Goal: Task Accomplishment & Management: Complete application form

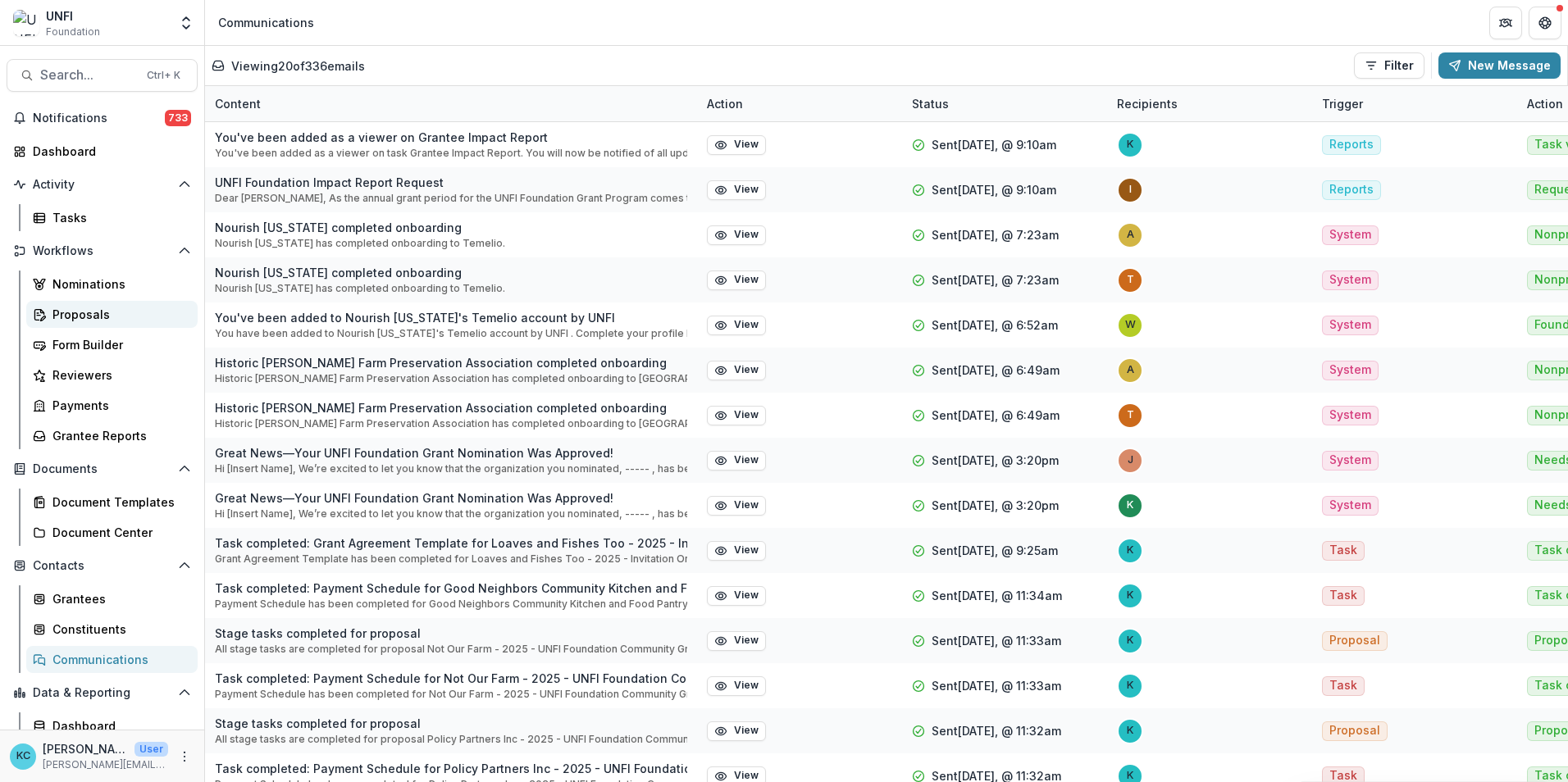
click at [103, 313] on div "Proposals" at bounding box center [118, 315] width 132 height 17
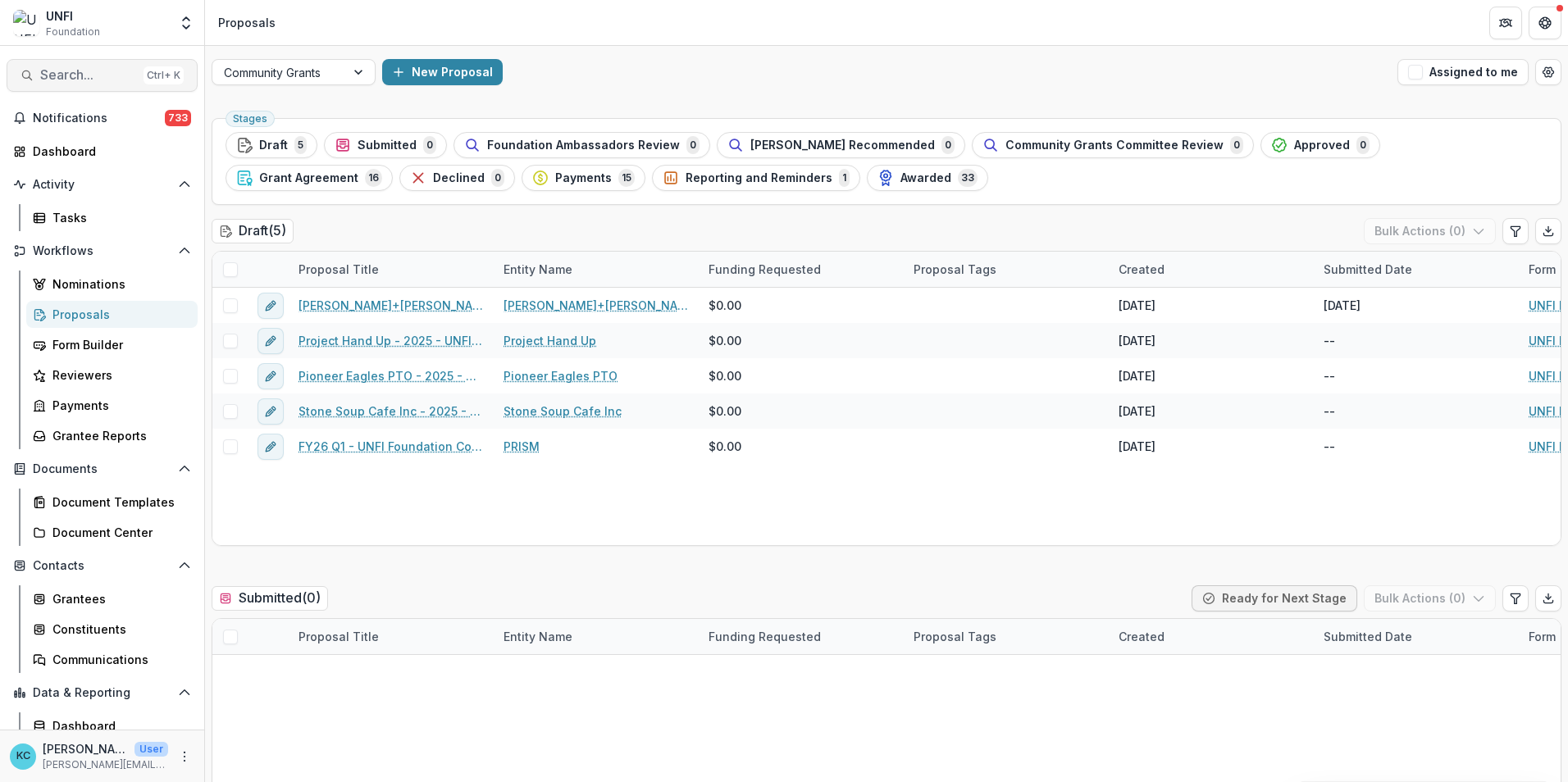
click at [75, 75] on span "Search..." at bounding box center [89, 75] width 97 height 16
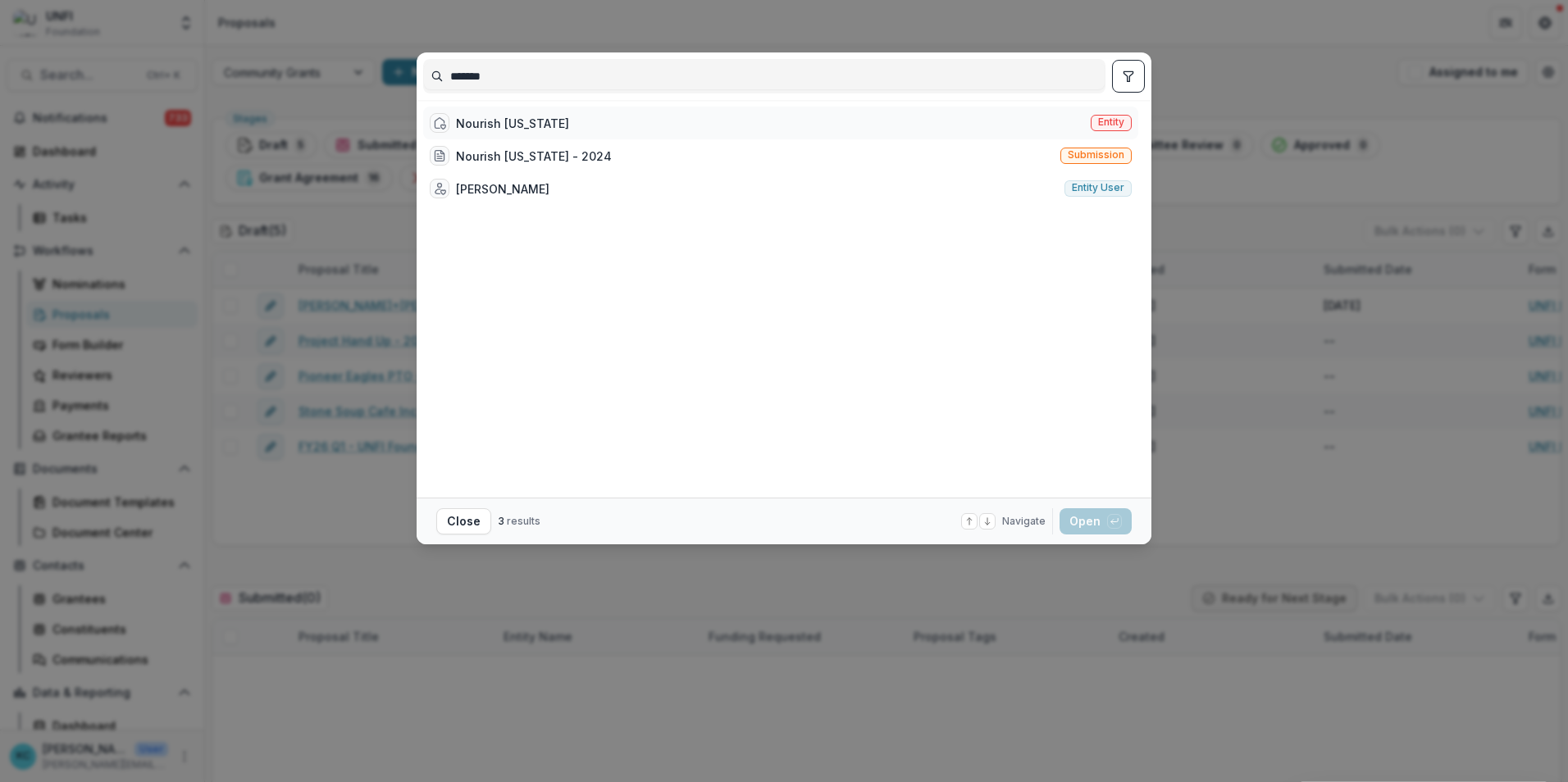
type input "*******"
click at [542, 125] on div "Nourish [US_STATE]" at bounding box center [512, 123] width 113 height 17
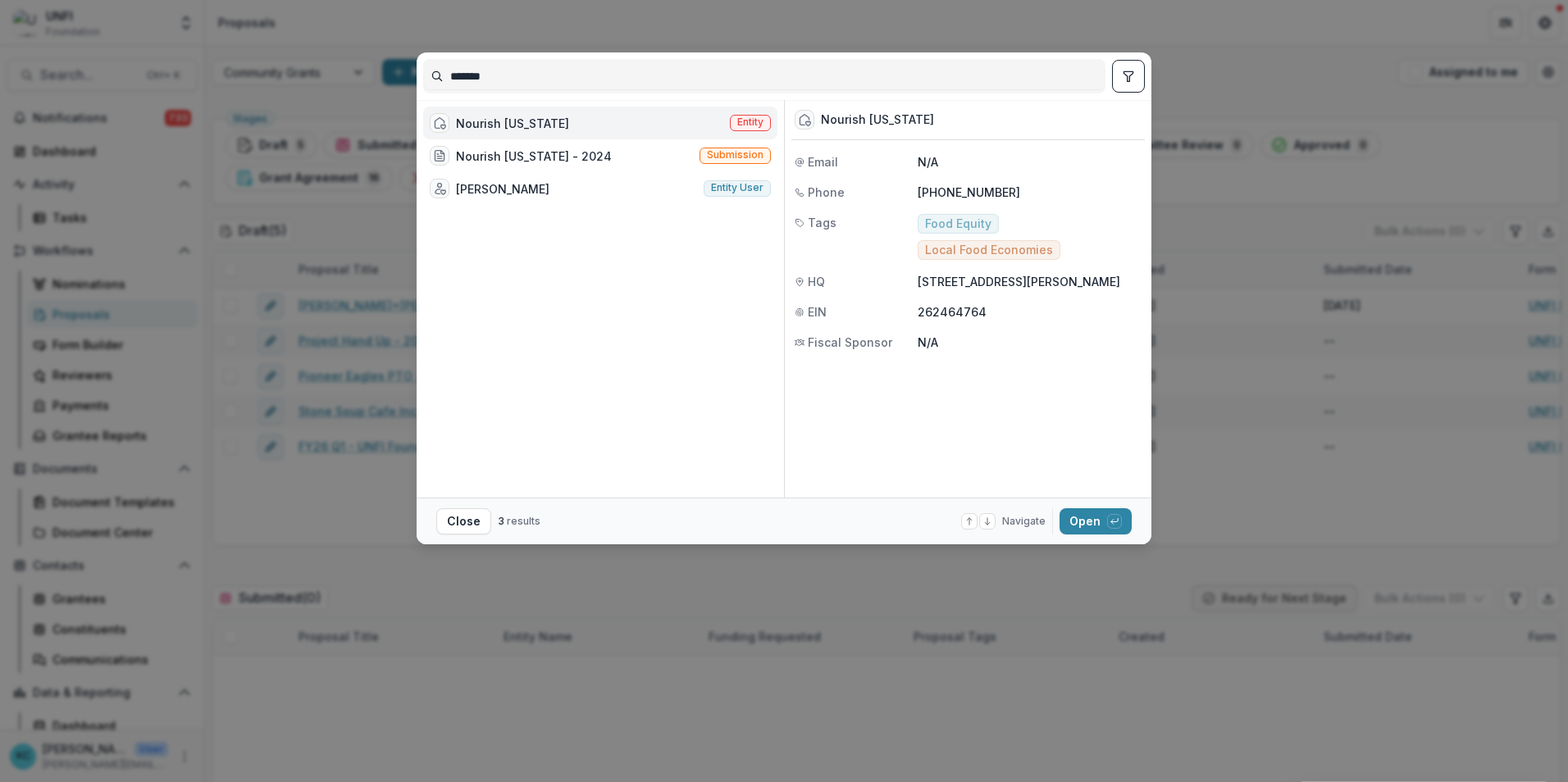
click at [533, 122] on div "Nourish [US_STATE]" at bounding box center [512, 123] width 113 height 17
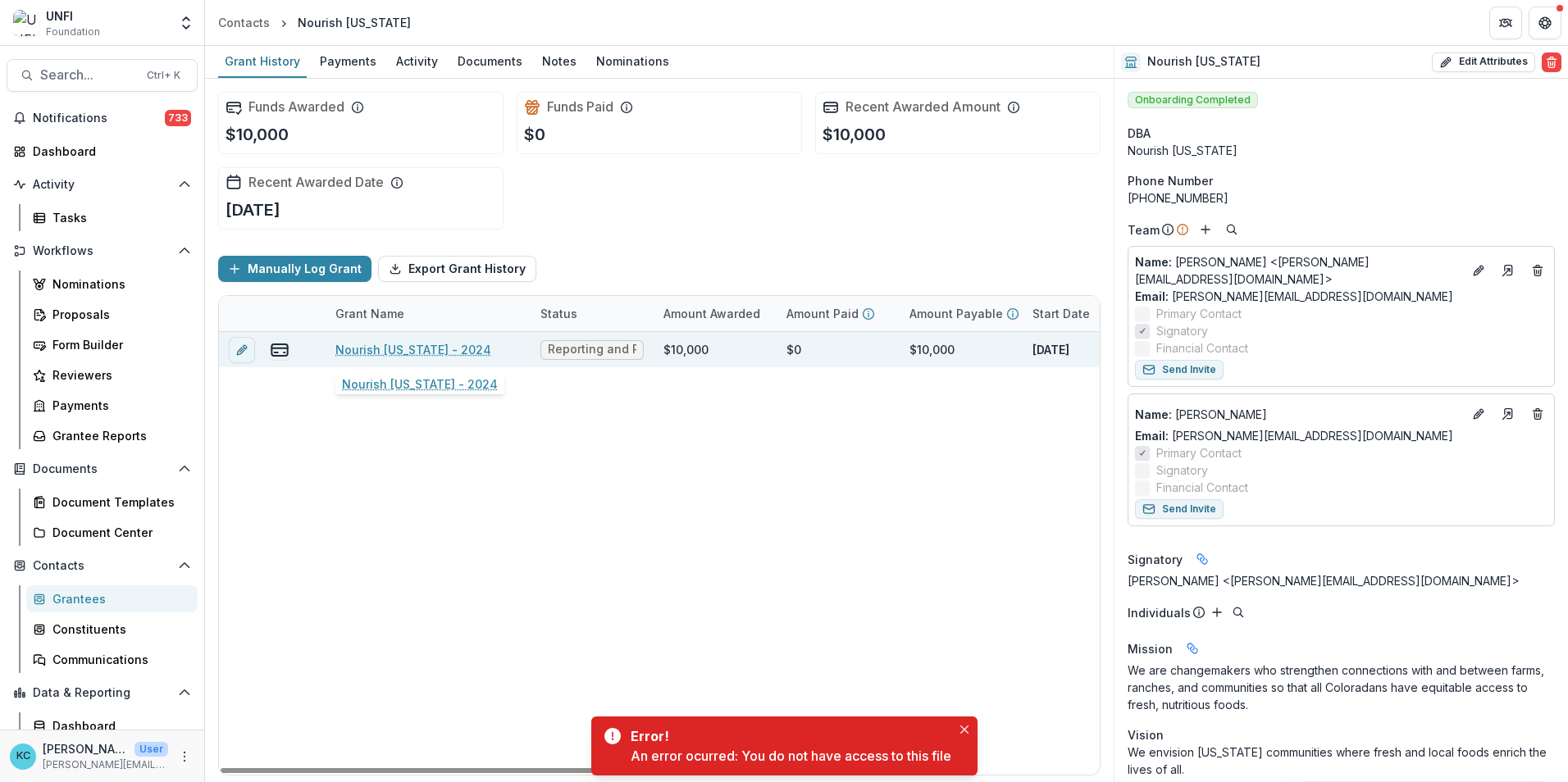
click at [375, 348] on link "Nourish [US_STATE] - 2024" at bounding box center [413, 350] width 156 height 17
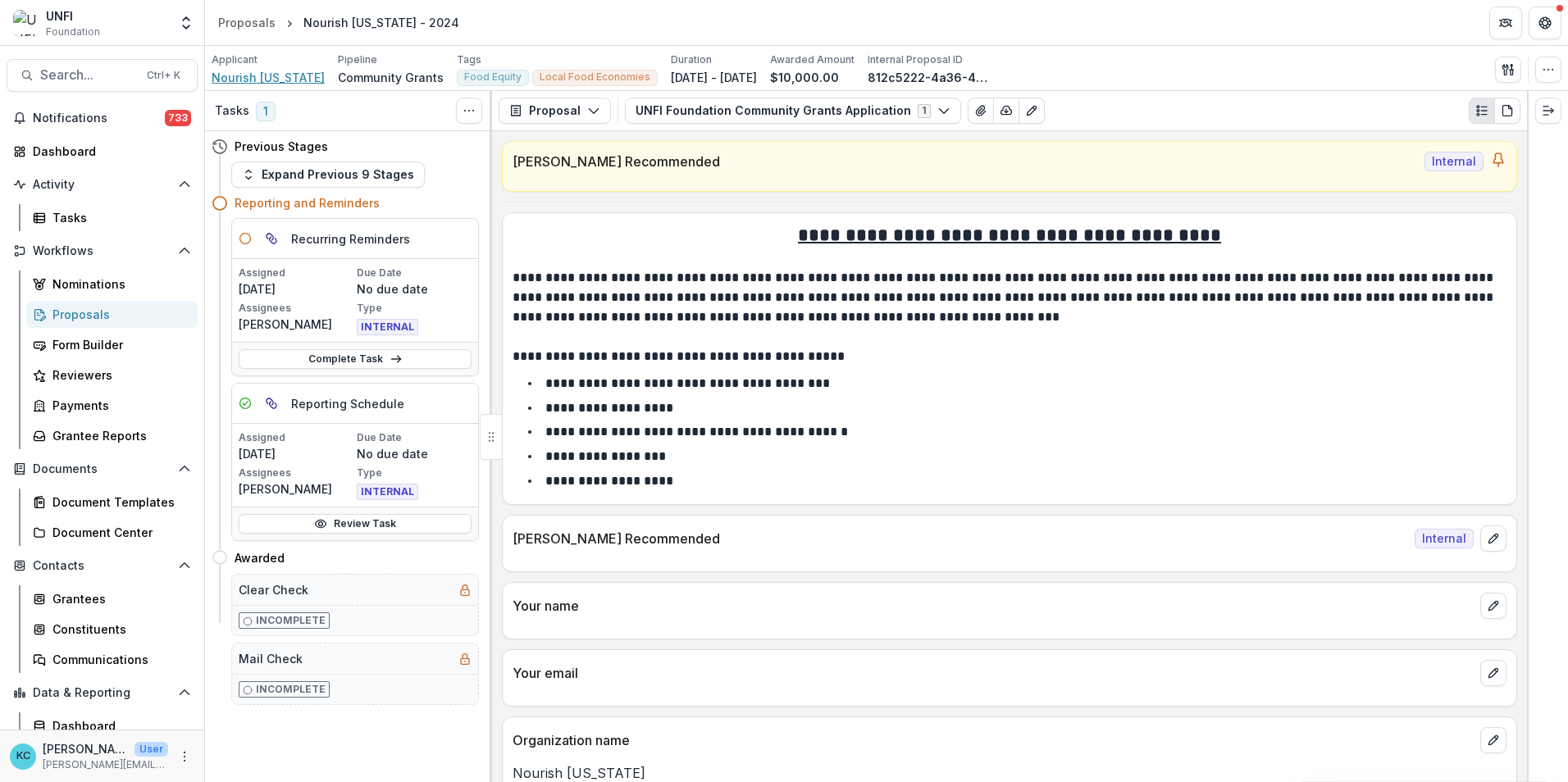
click at [296, 74] on span "Nourish [US_STATE]" at bounding box center [267, 78] width 113 height 17
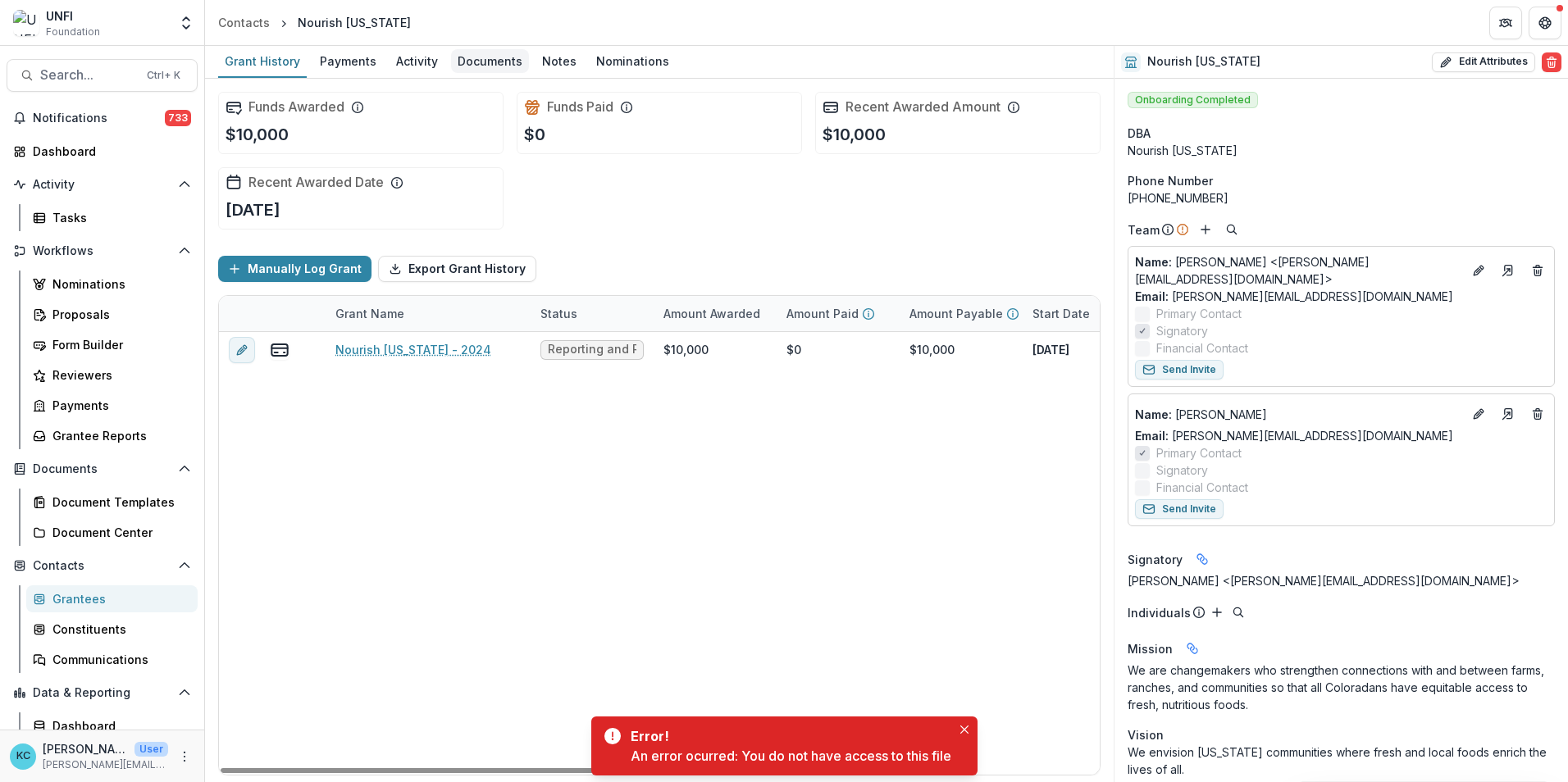
click at [473, 62] on div "Documents" at bounding box center [490, 61] width 78 height 24
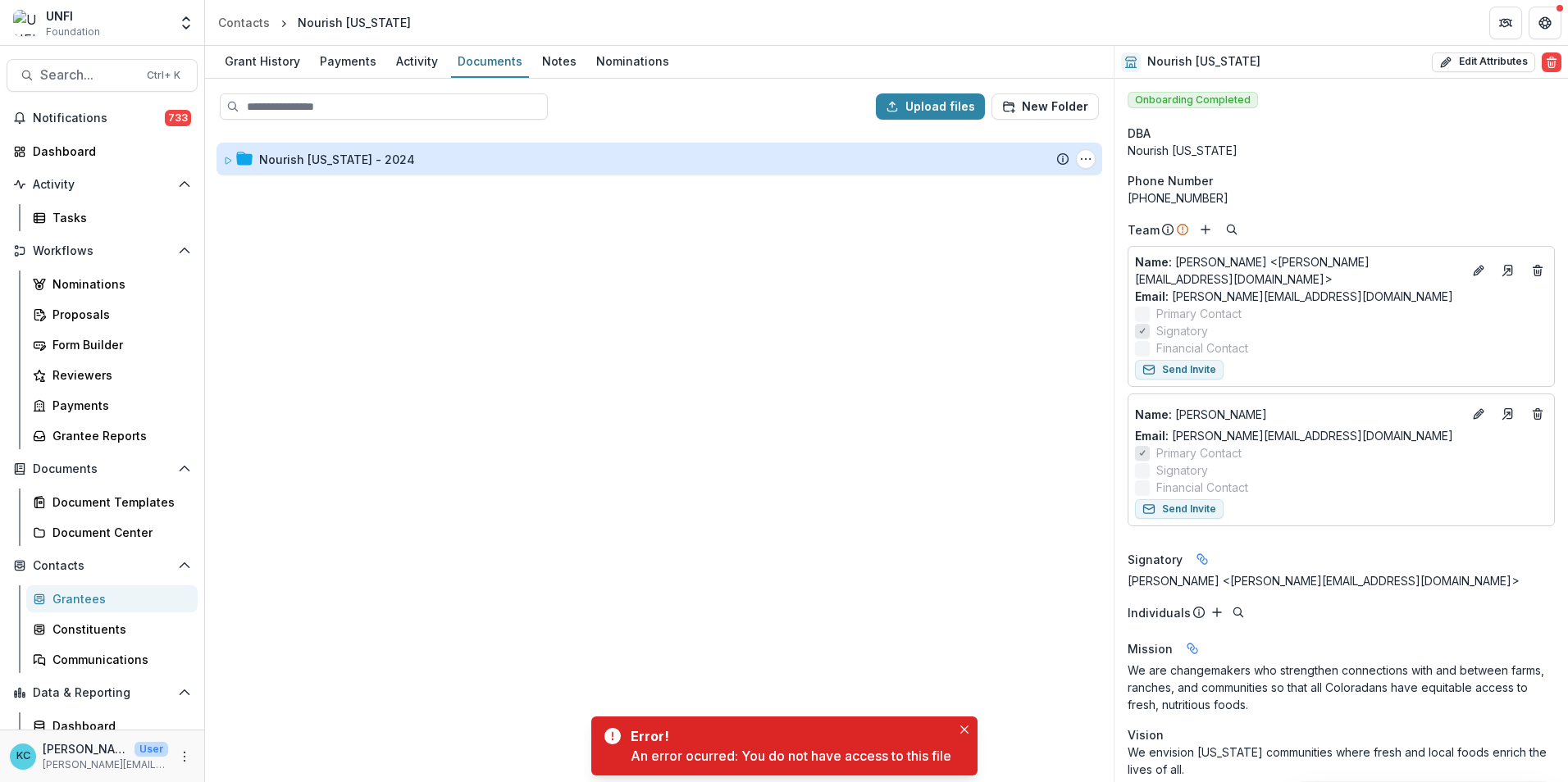
click at [378, 153] on div "Nourish [US_STATE] - 2024" at bounding box center [336, 160] width 156 height 17
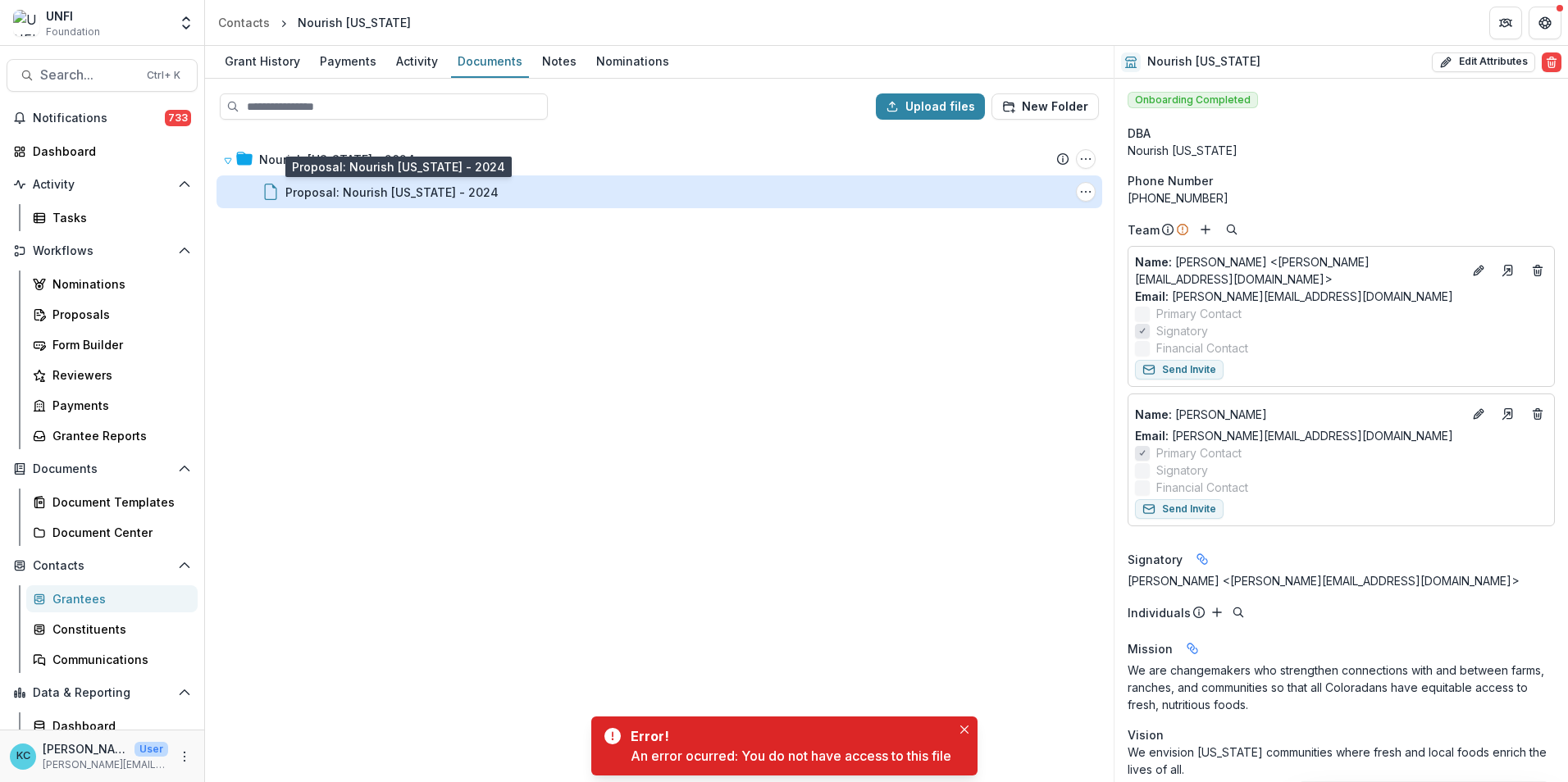
click at [383, 187] on div "Proposal: Nourish Colorado - 2024" at bounding box center [392, 192] width 213 height 17
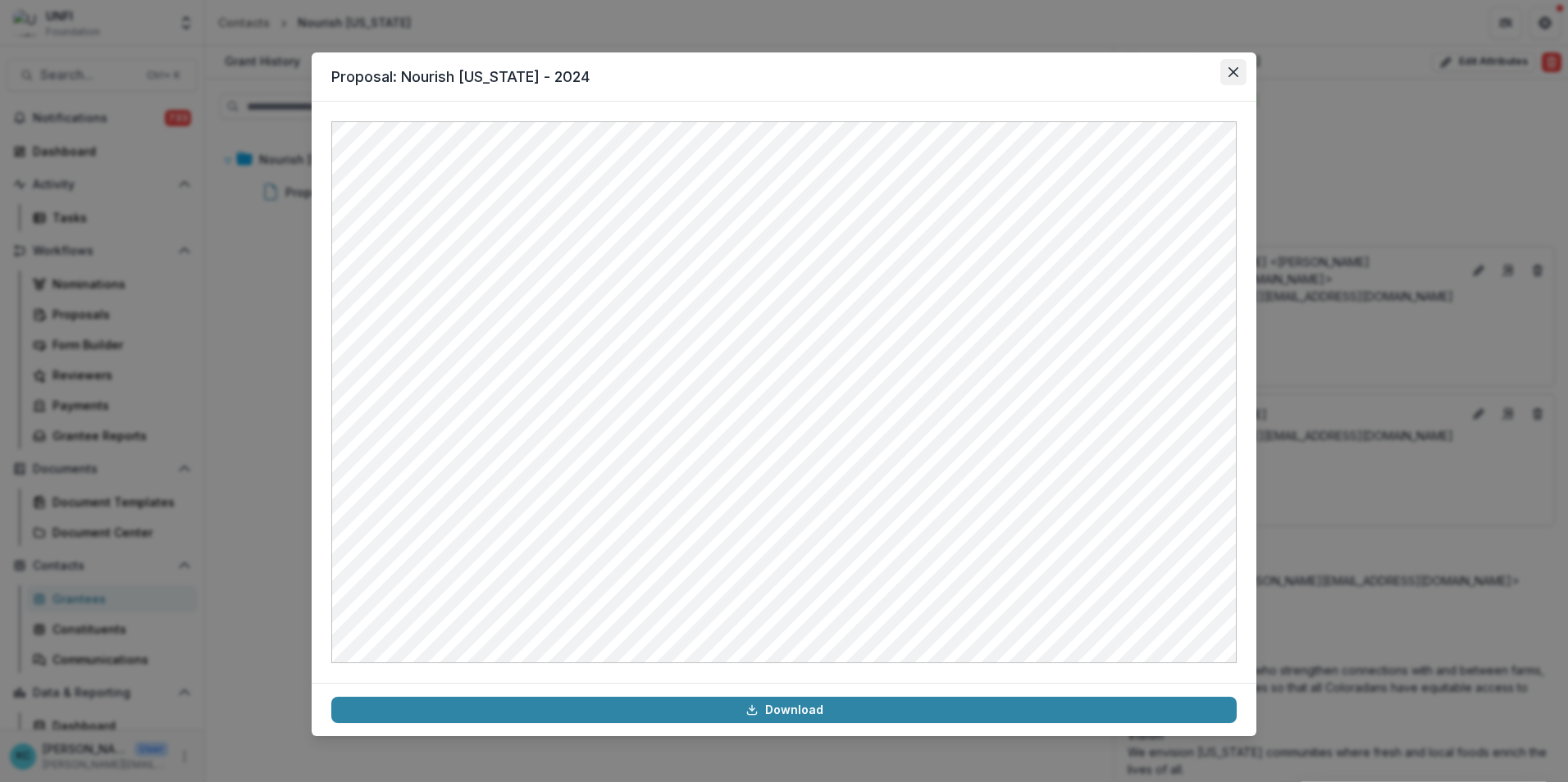
click at [1029, 73] on icon "Close" at bounding box center [1232, 72] width 9 height 9
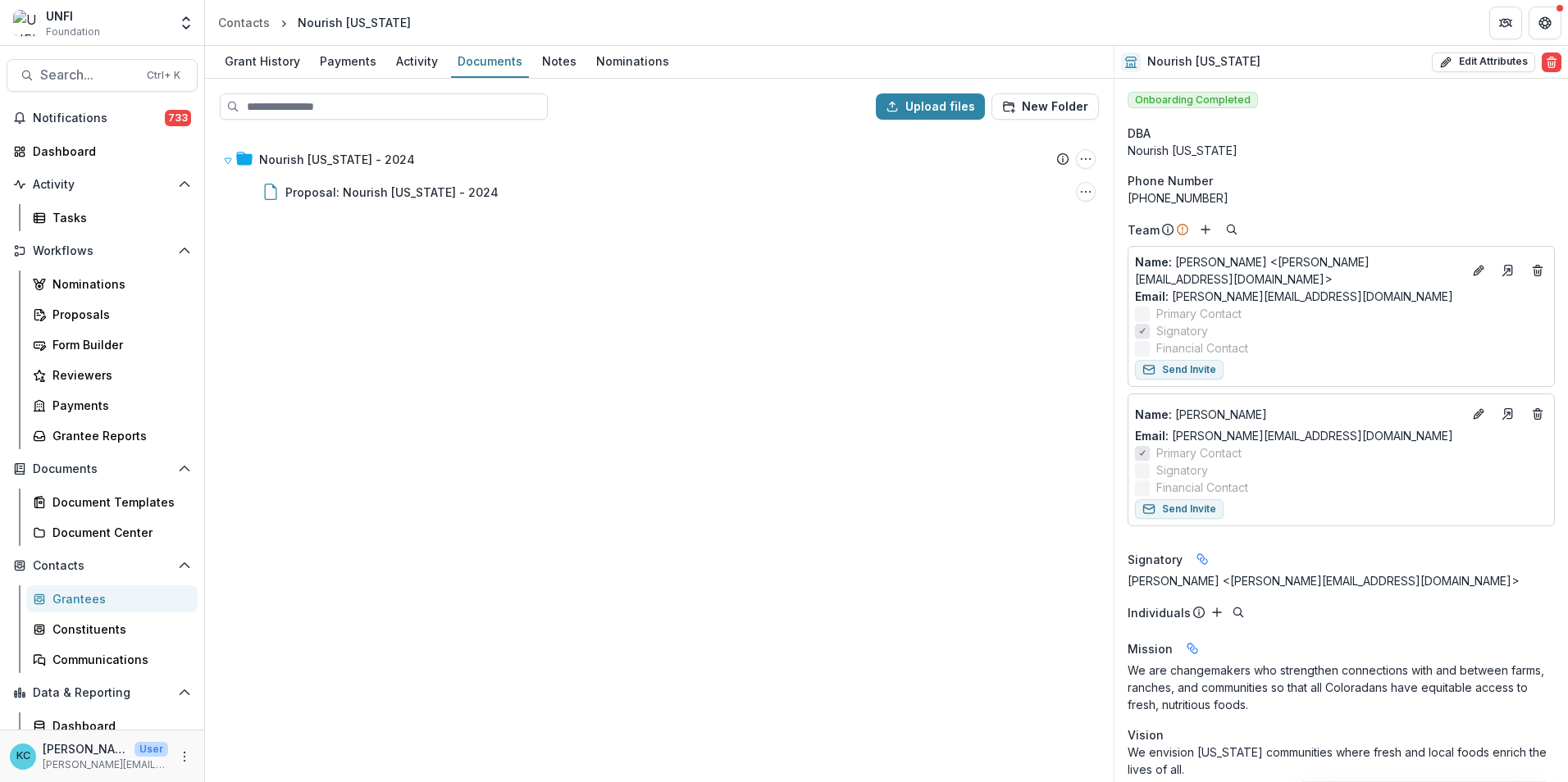
click at [441, 269] on div "Nourish Colorado - 2024 Submission Temelio Proposal Attached proposal documents…" at bounding box center [660, 456] width 906 height 647
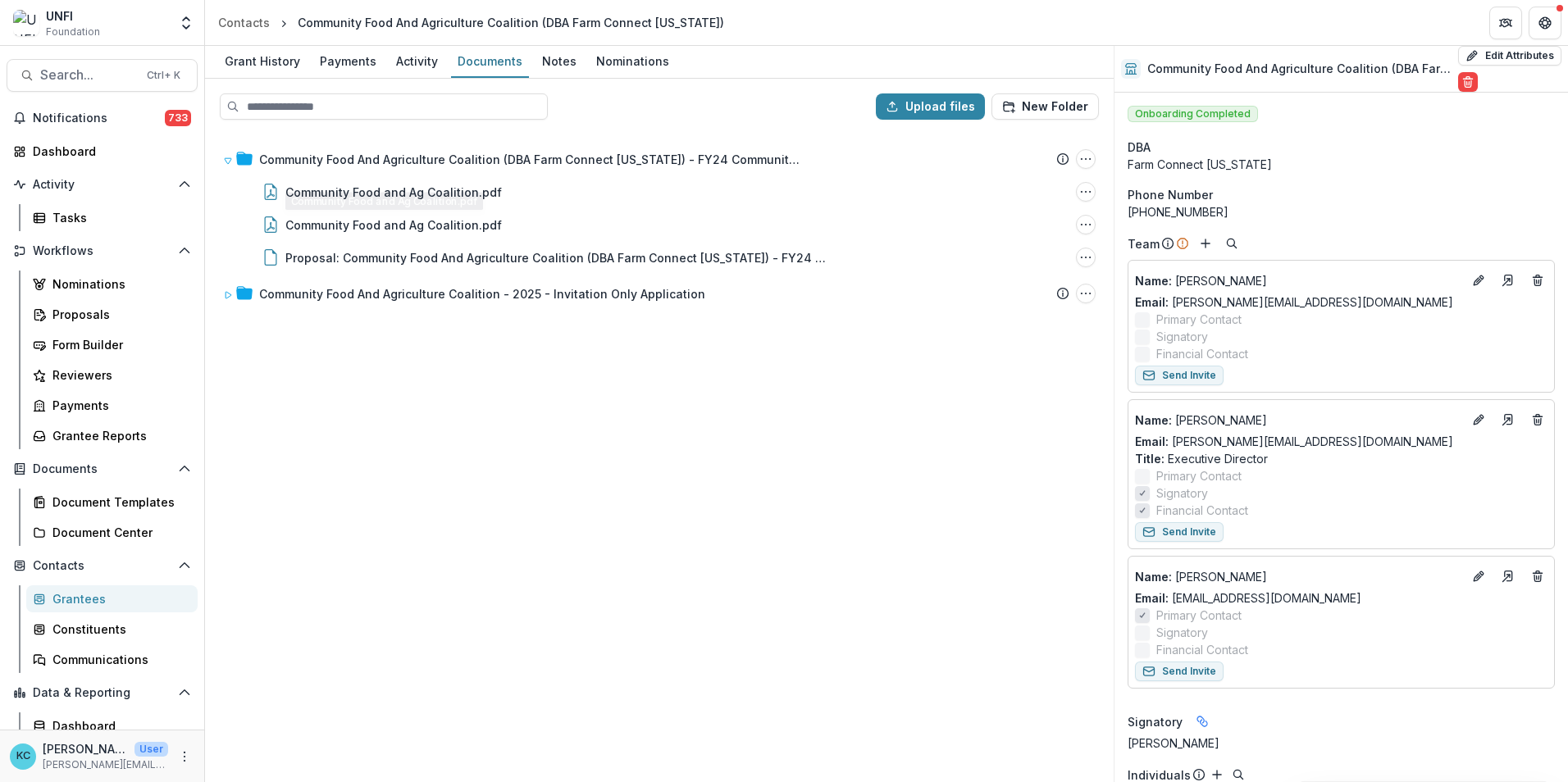
click at [511, 533] on div "Community Food And Agriculture Coalition (DBA Farm Connect [US_STATE]) - FY24 C…" at bounding box center [660, 456] width 906 height 647
click at [110, 436] on div "Grantee Reports" at bounding box center [118, 435] width 132 height 17
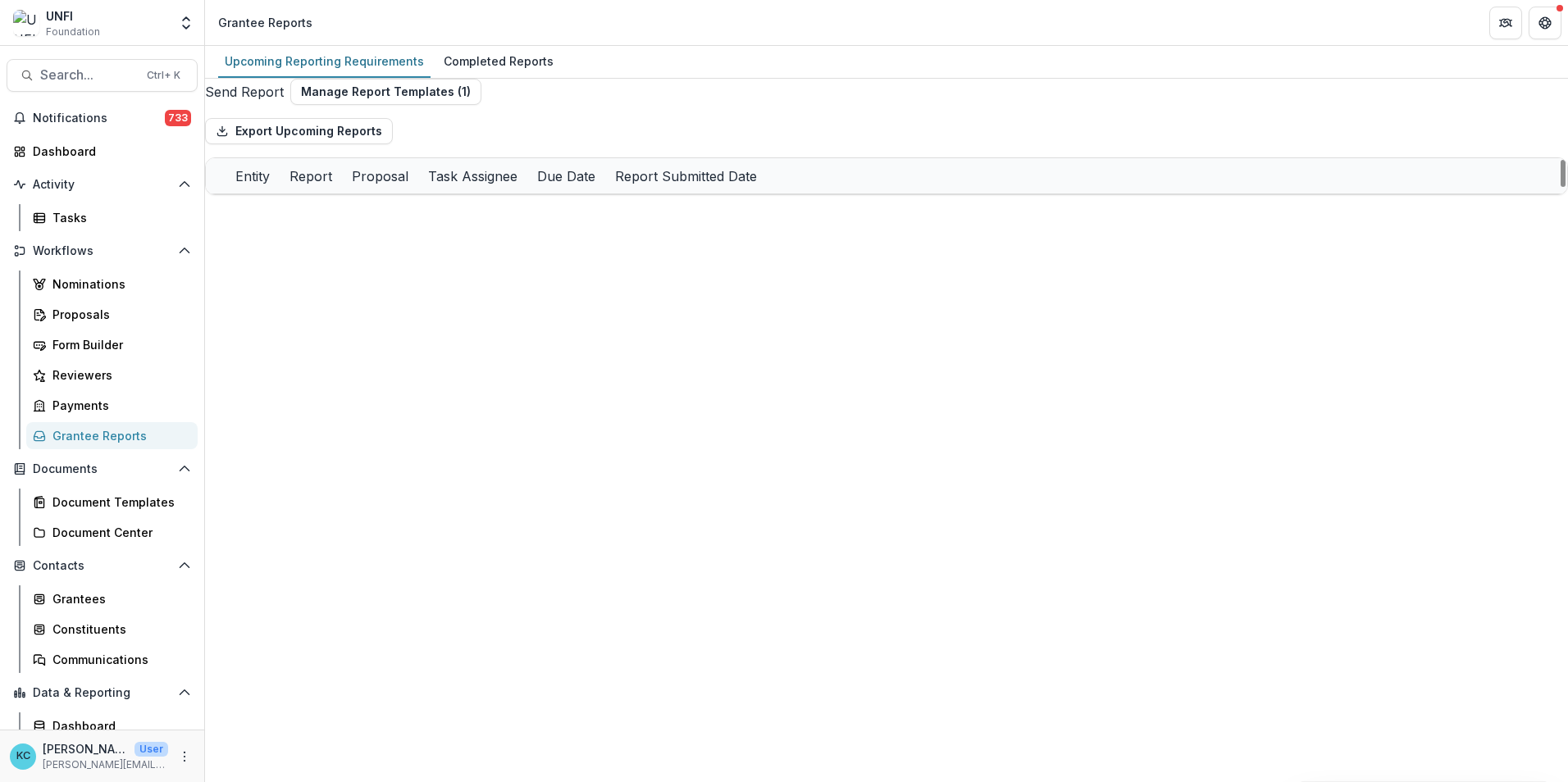
click at [258, 102] on button "Send Report" at bounding box center [244, 91] width 78 height 20
select select "********"
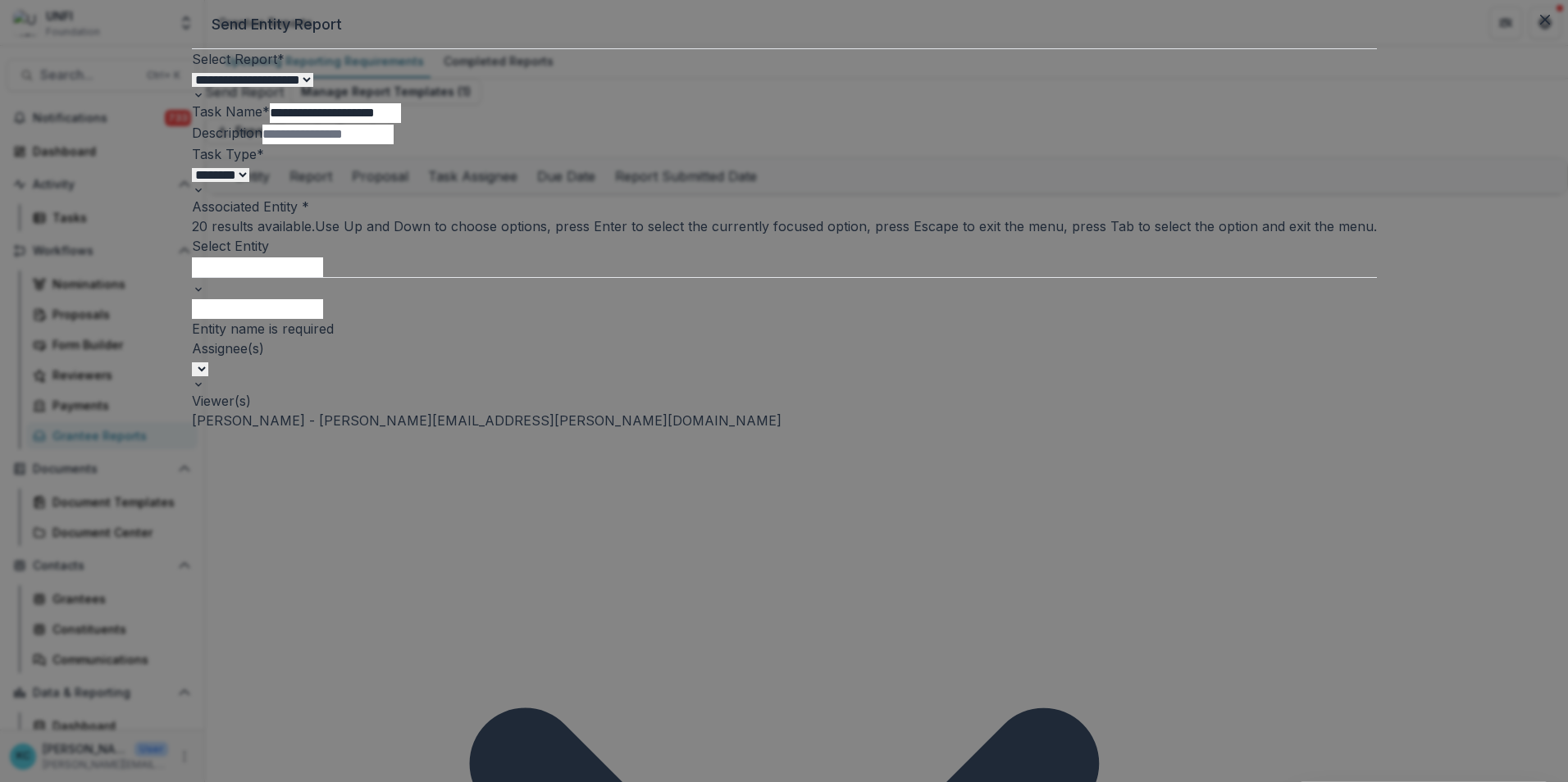
click at [638, 277] on div at bounding box center [784, 266] width 1185 height 22
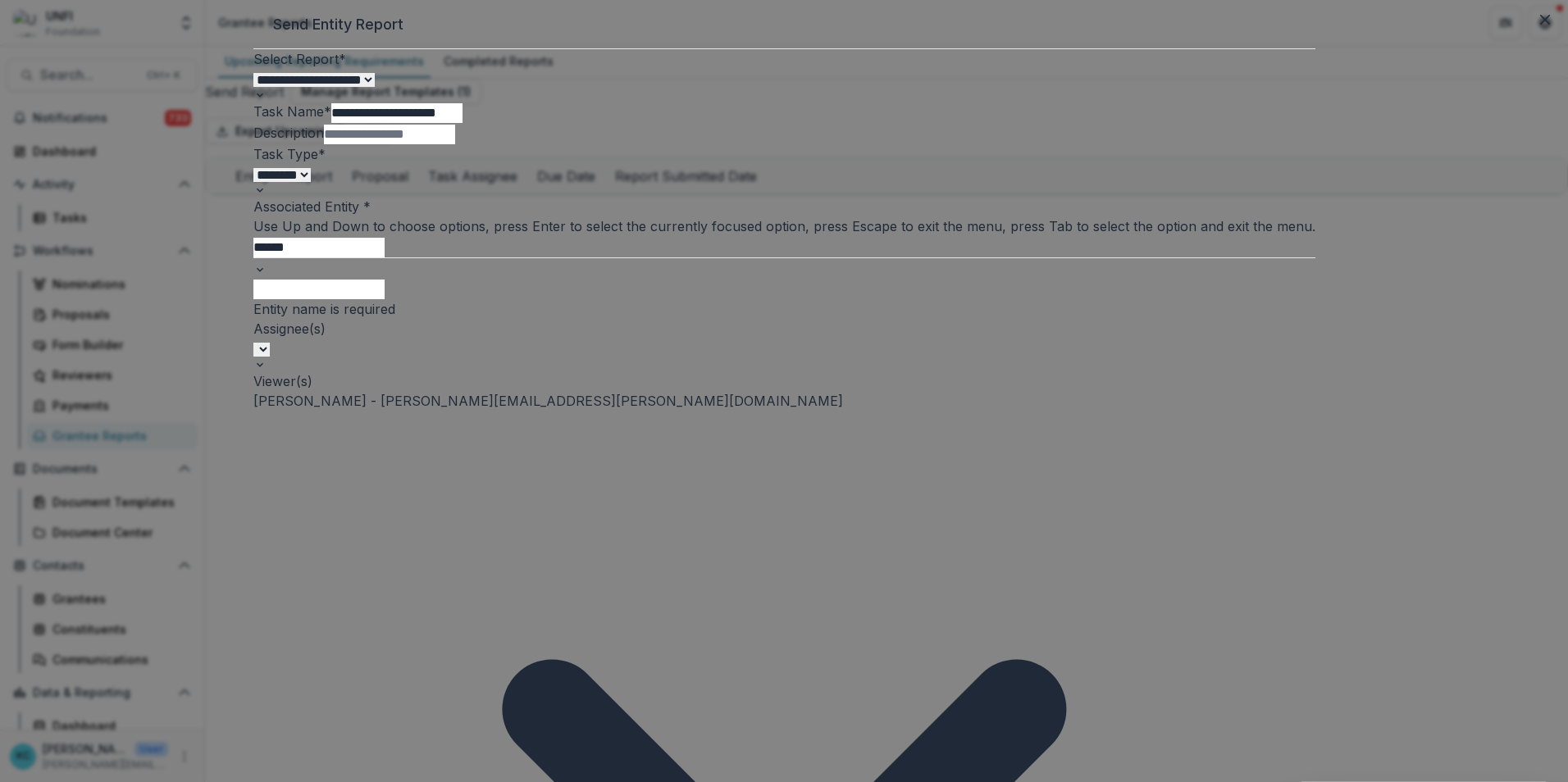
type input "*******"
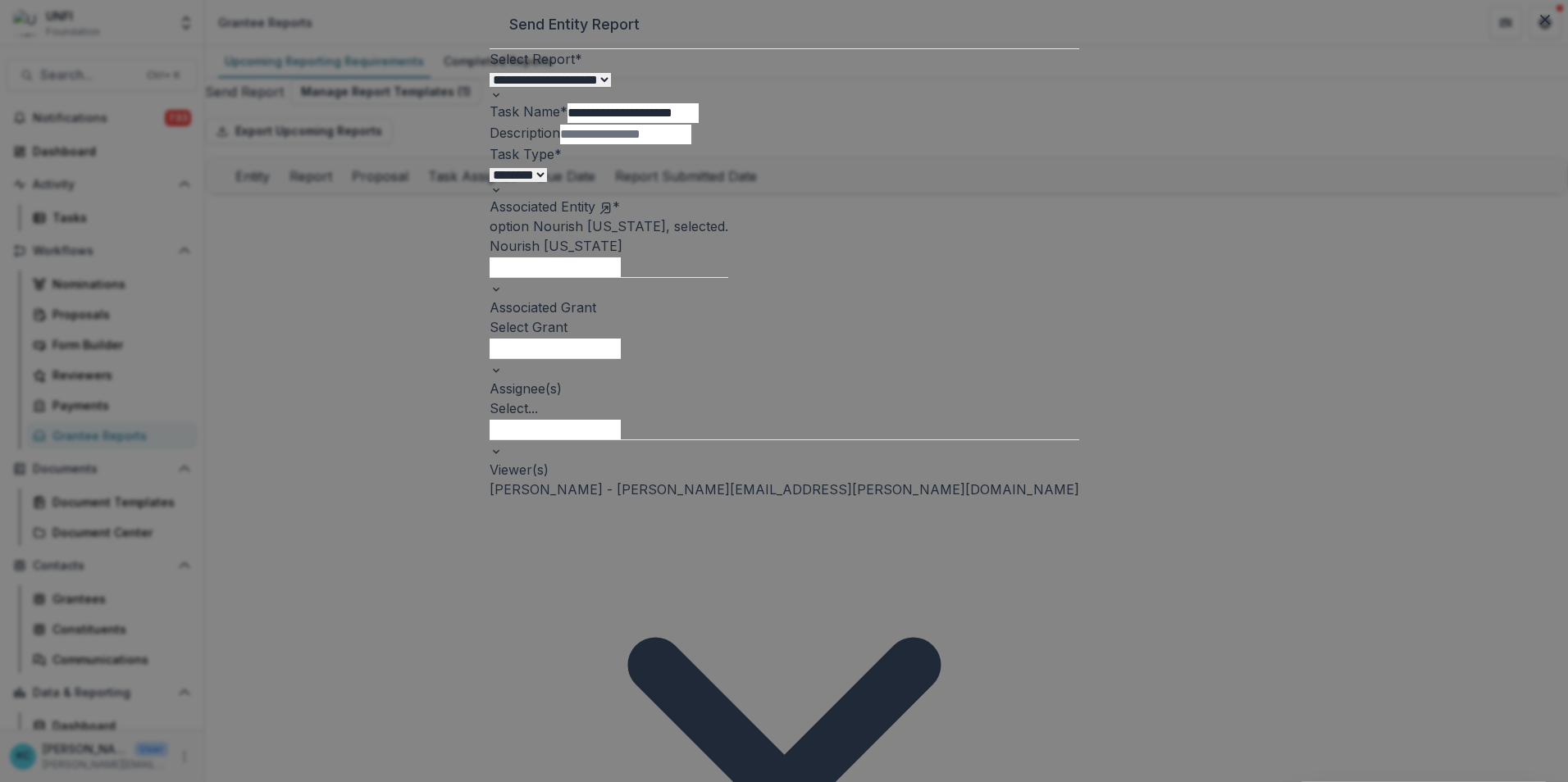
click at [621, 358] on div at bounding box center [555, 347] width 131 height 22
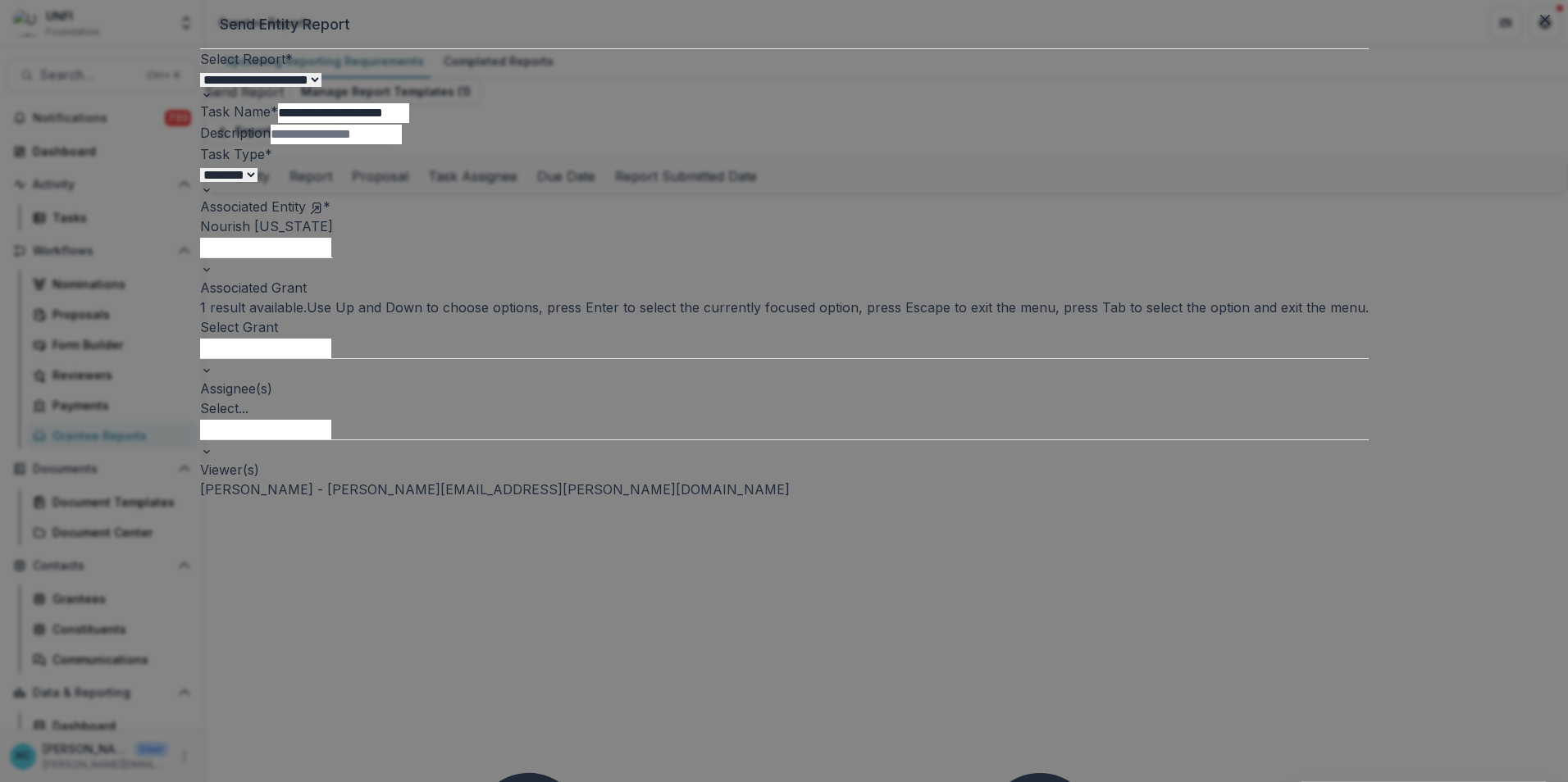
click at [661, 781] on div "Nourish [US_STATE] - 2024" at bounding box center [784, 791] width 1568 height 20
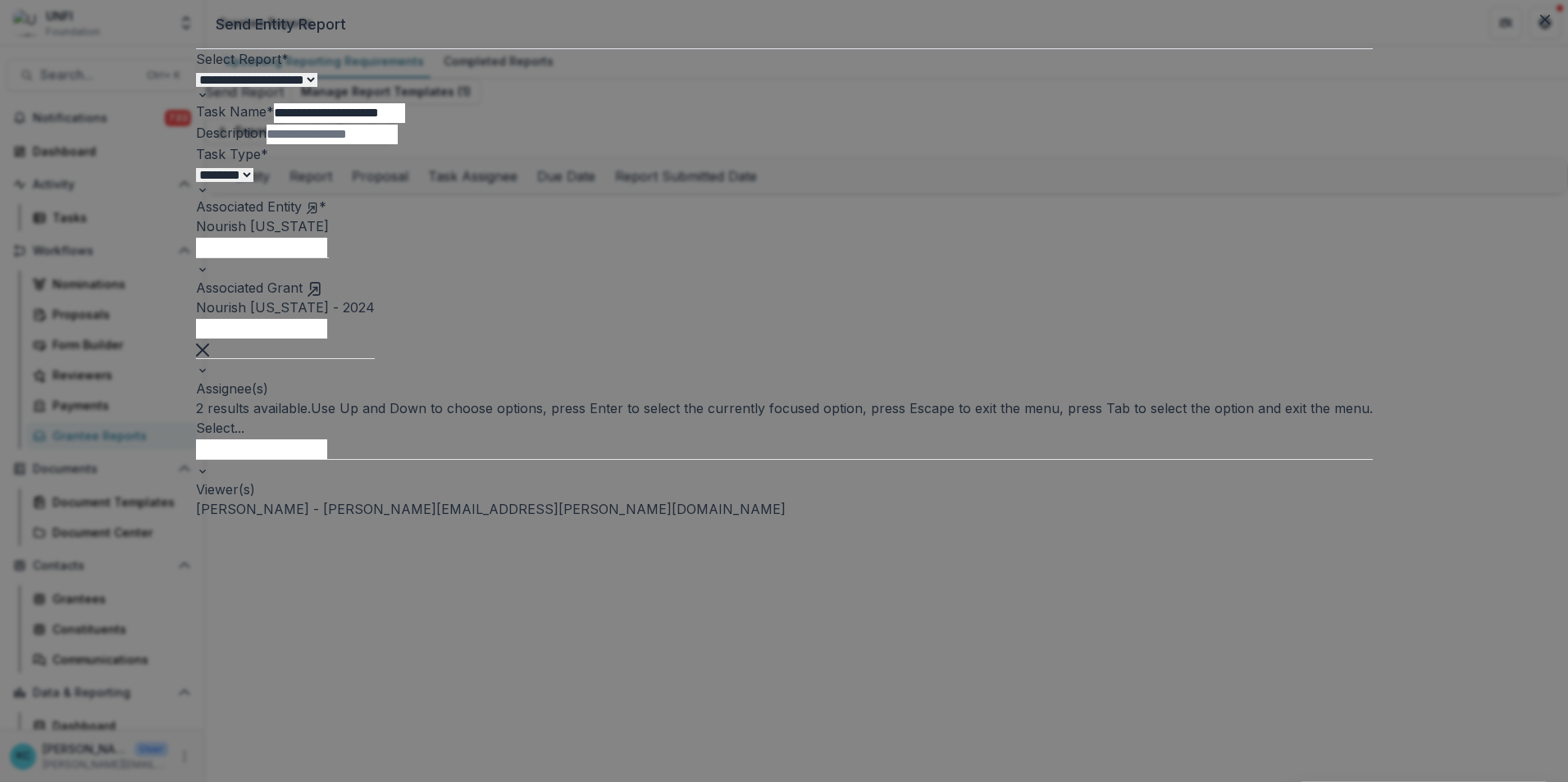
click at [659, 459] on div at bounding box center [784, 448] width 1176 height 22
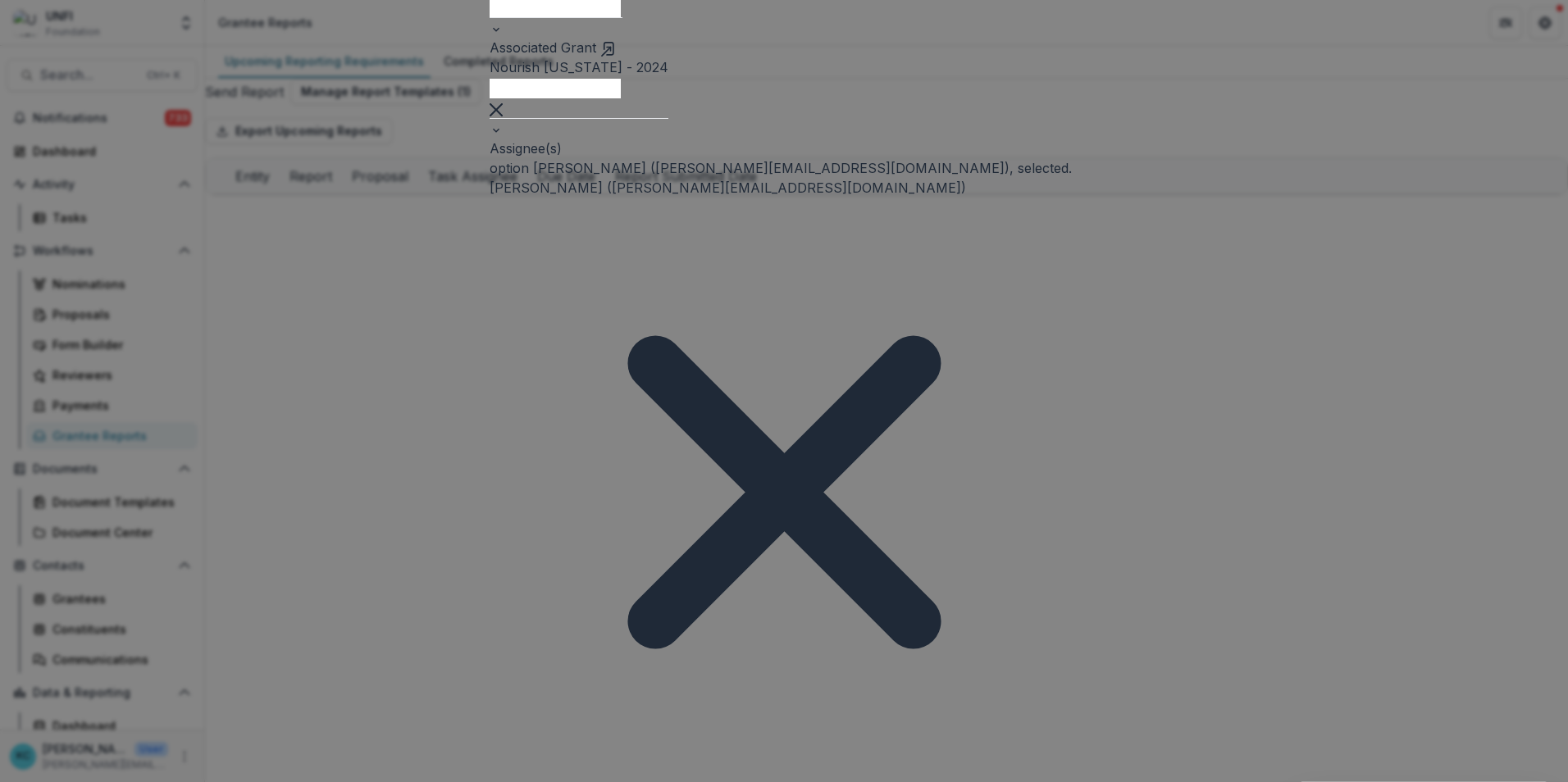
scroll to position [246, 0]
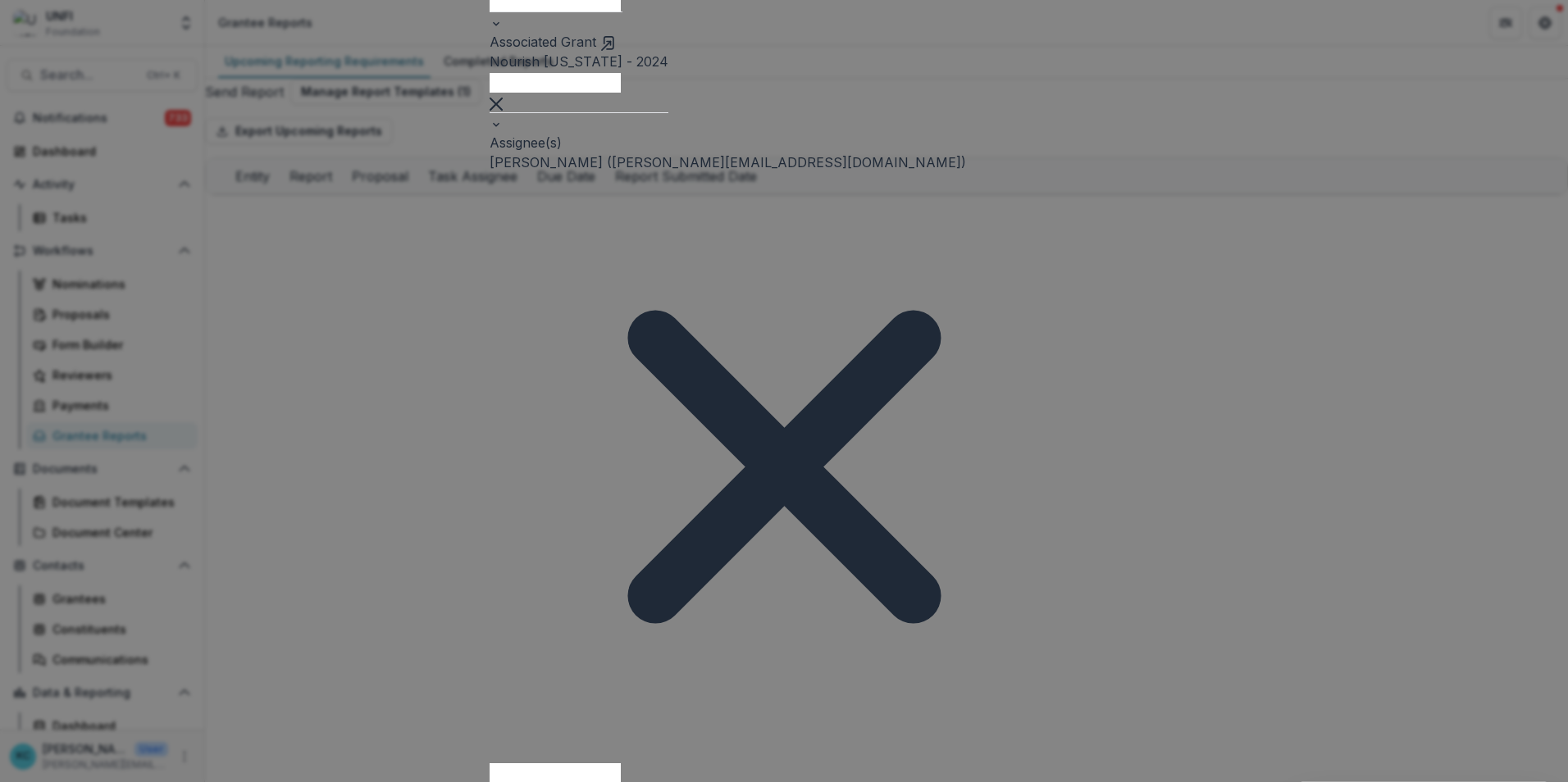
type input "**********"
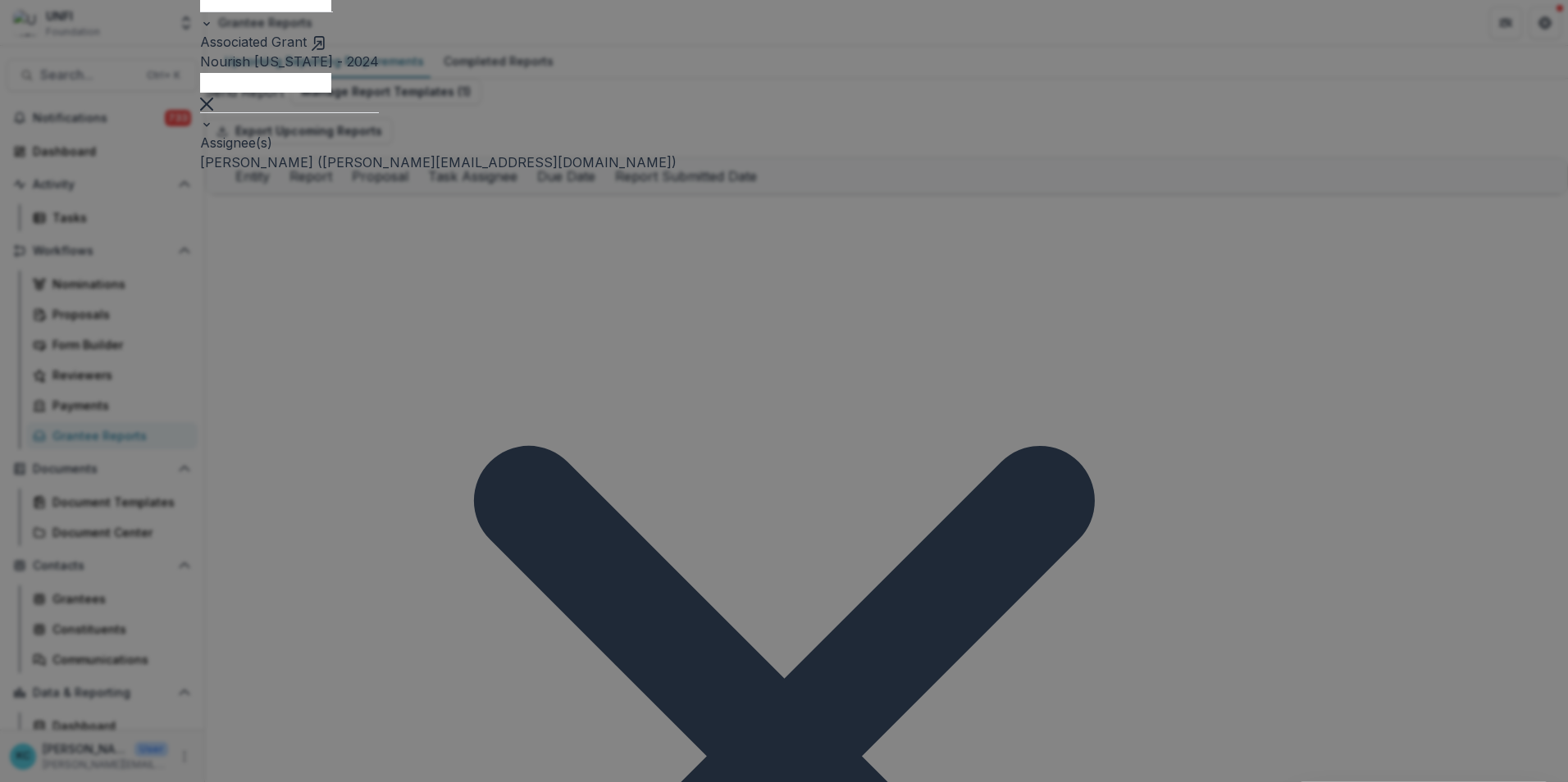
click at [720, 781] on div "Request to Complete Report" at bounding box center [784, 791] width 1568 height 20
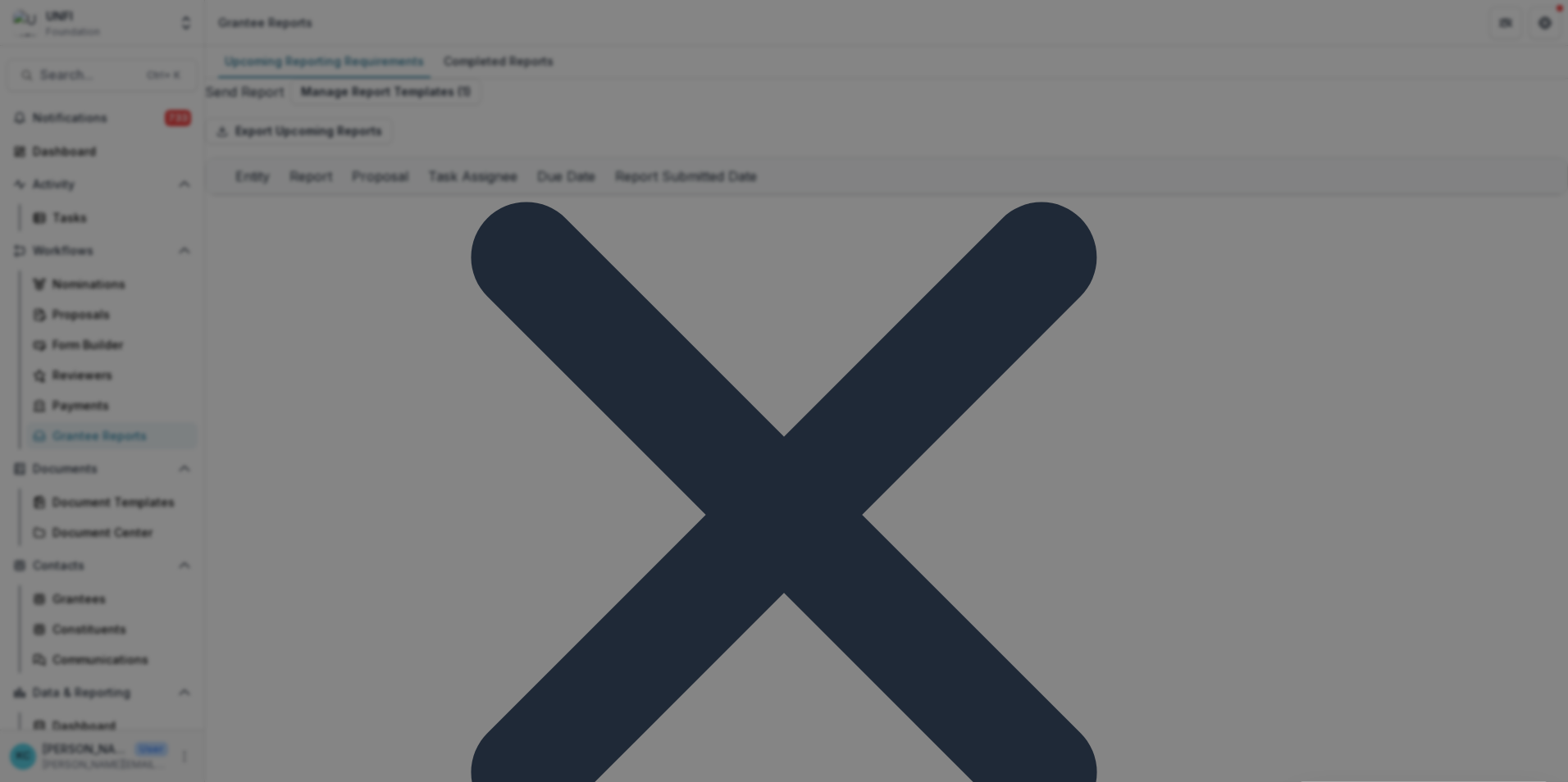
scroll to position [574, 0]
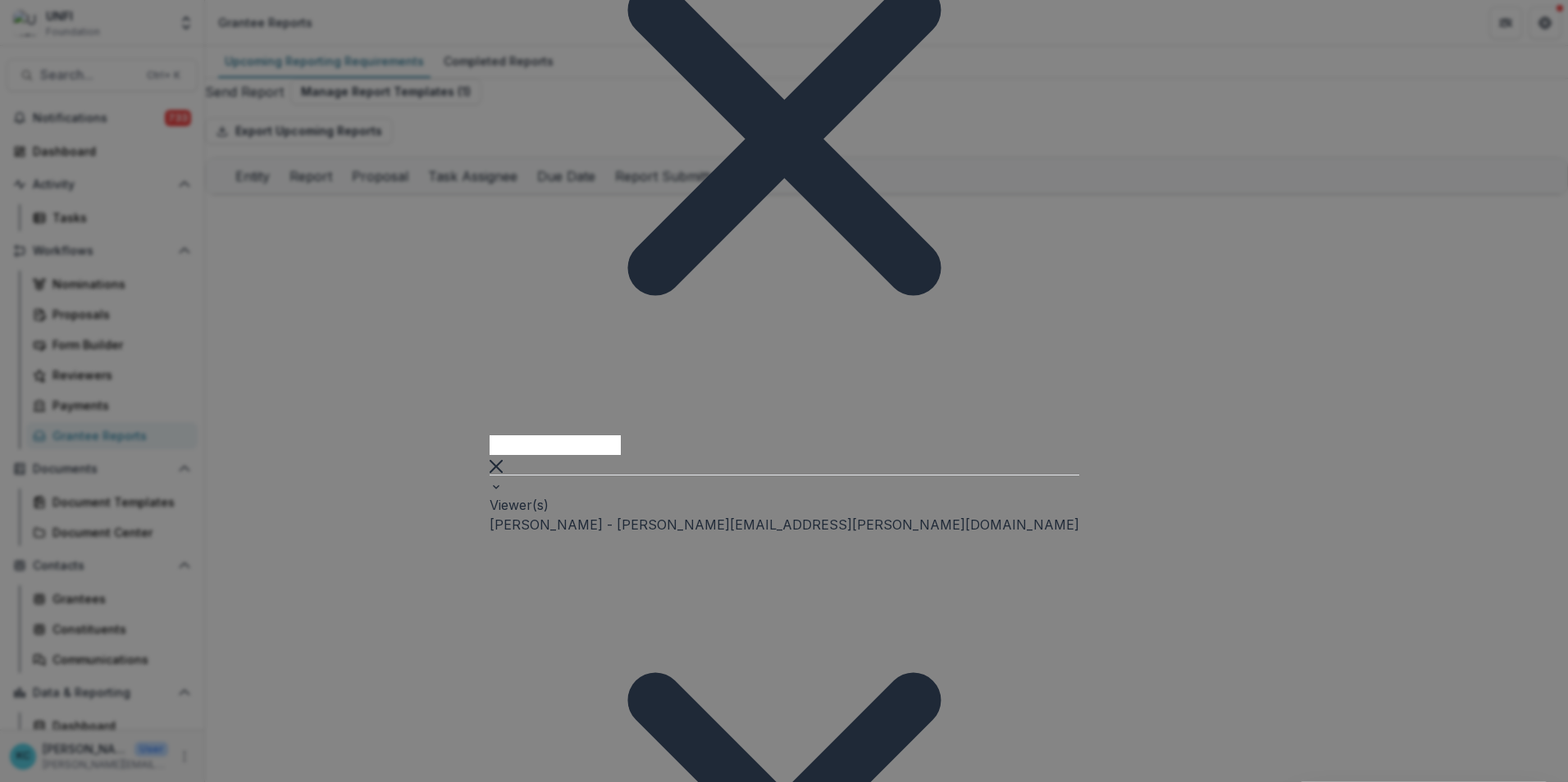
drag, startPoint x: 672, startPoint y: 409, endPoint x: 537, endPoint y: 410, distance: 135.0
drag, startPoint x: 691, startPoint y: 516, endPoint x: 592, endPoint y: 518, distance: 99.0
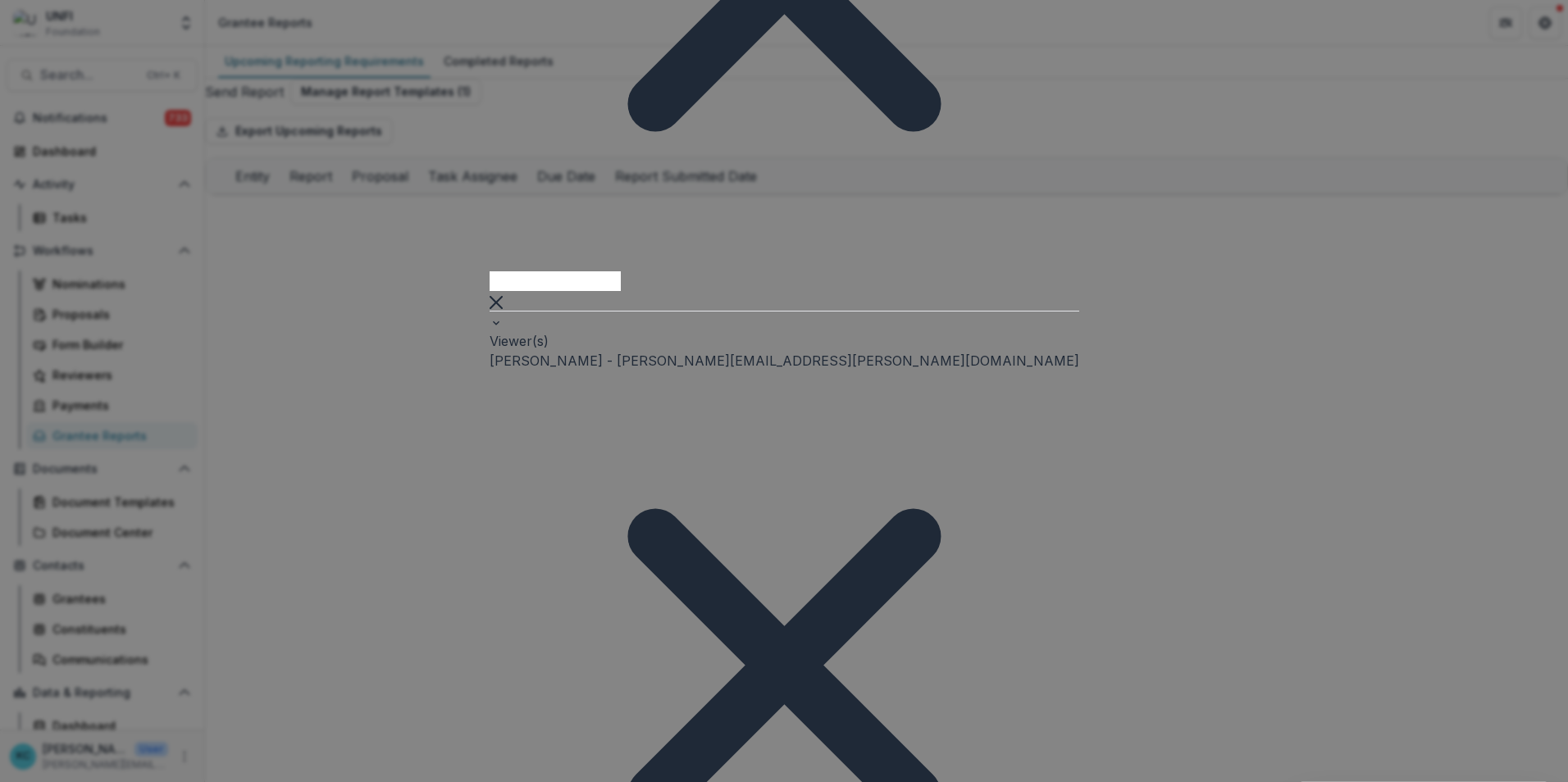
scroll to position [820, 0]
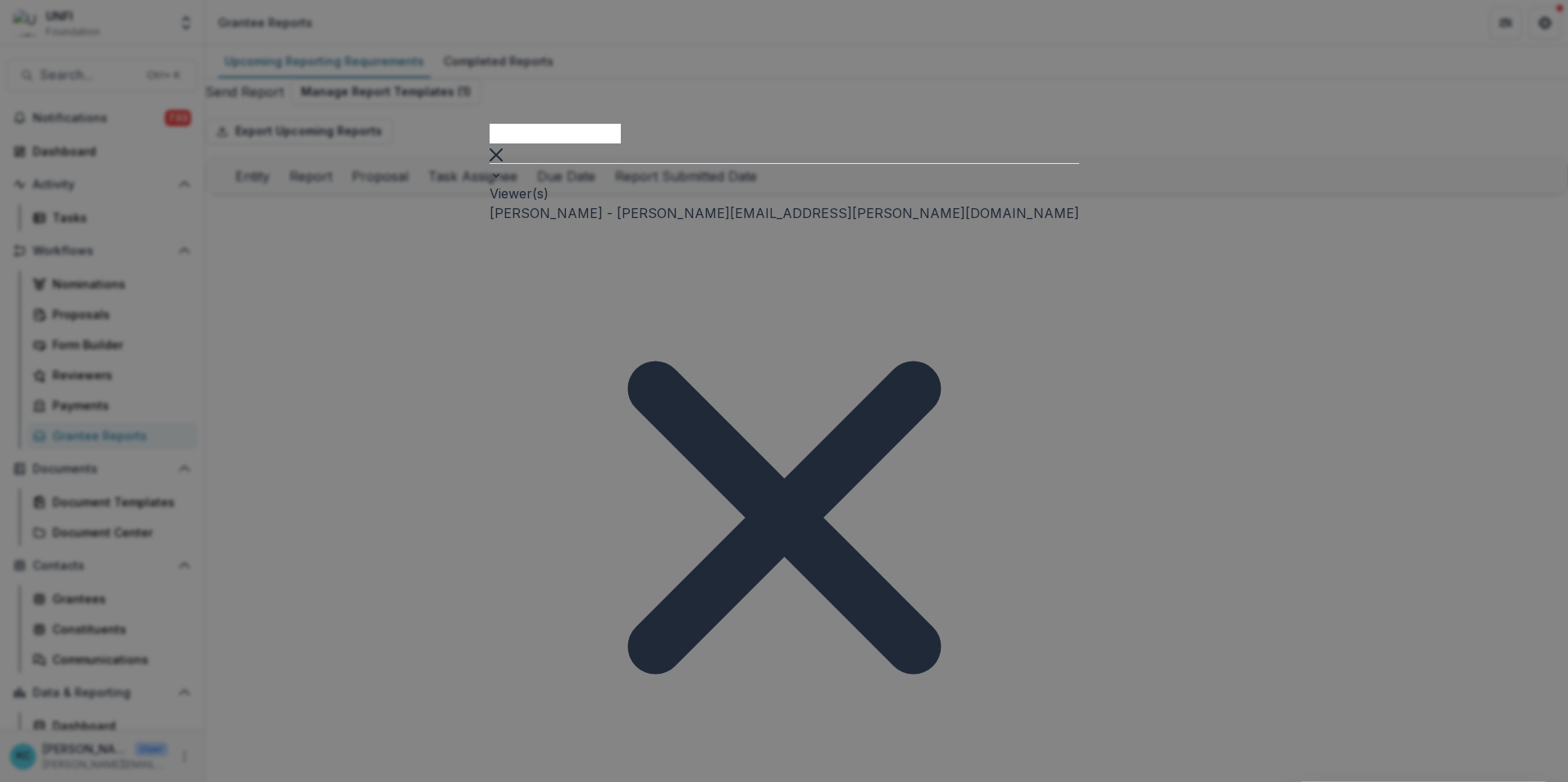
scroll to position [932, 0]
